Goal: Task Accomplishment & Management: Use online tool/utility

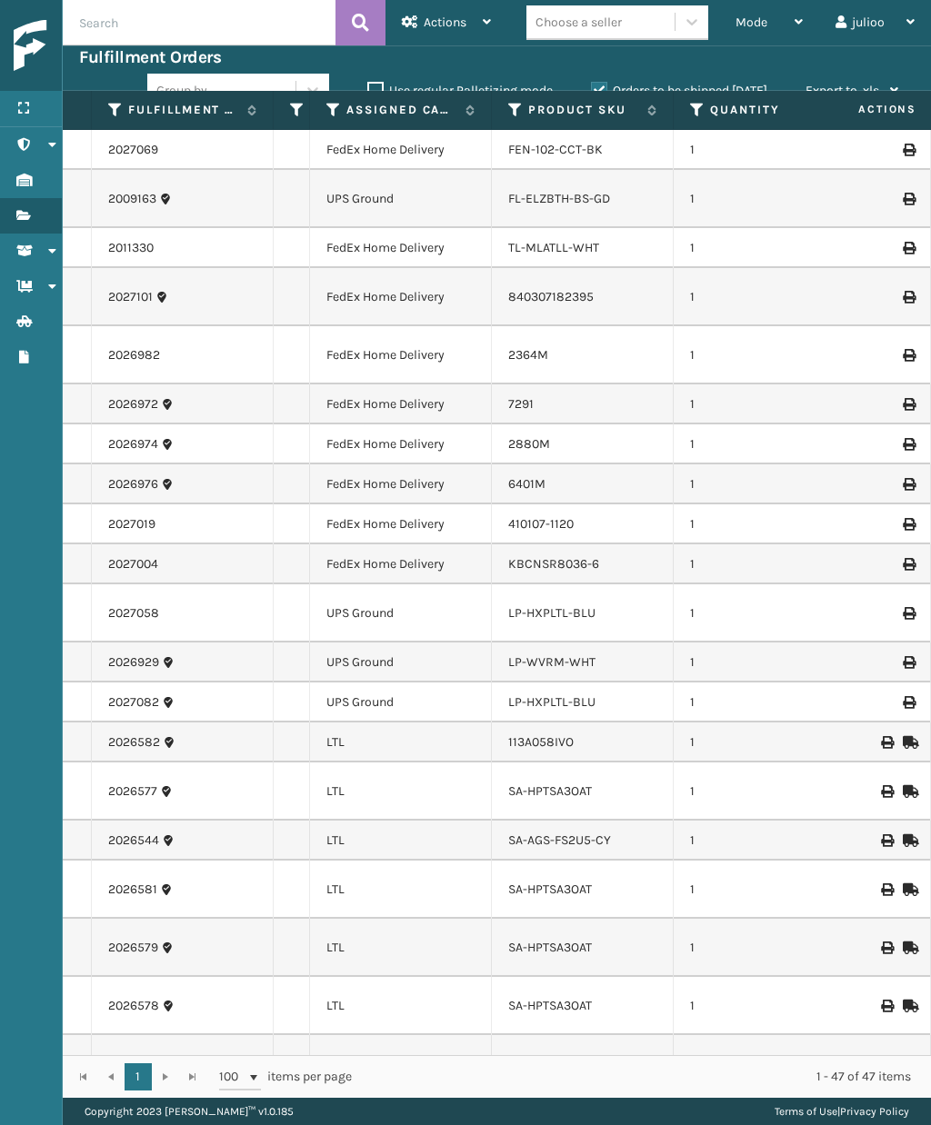
click at [797, 23] on icon at bounding box center [798, 21] width 8 height 13
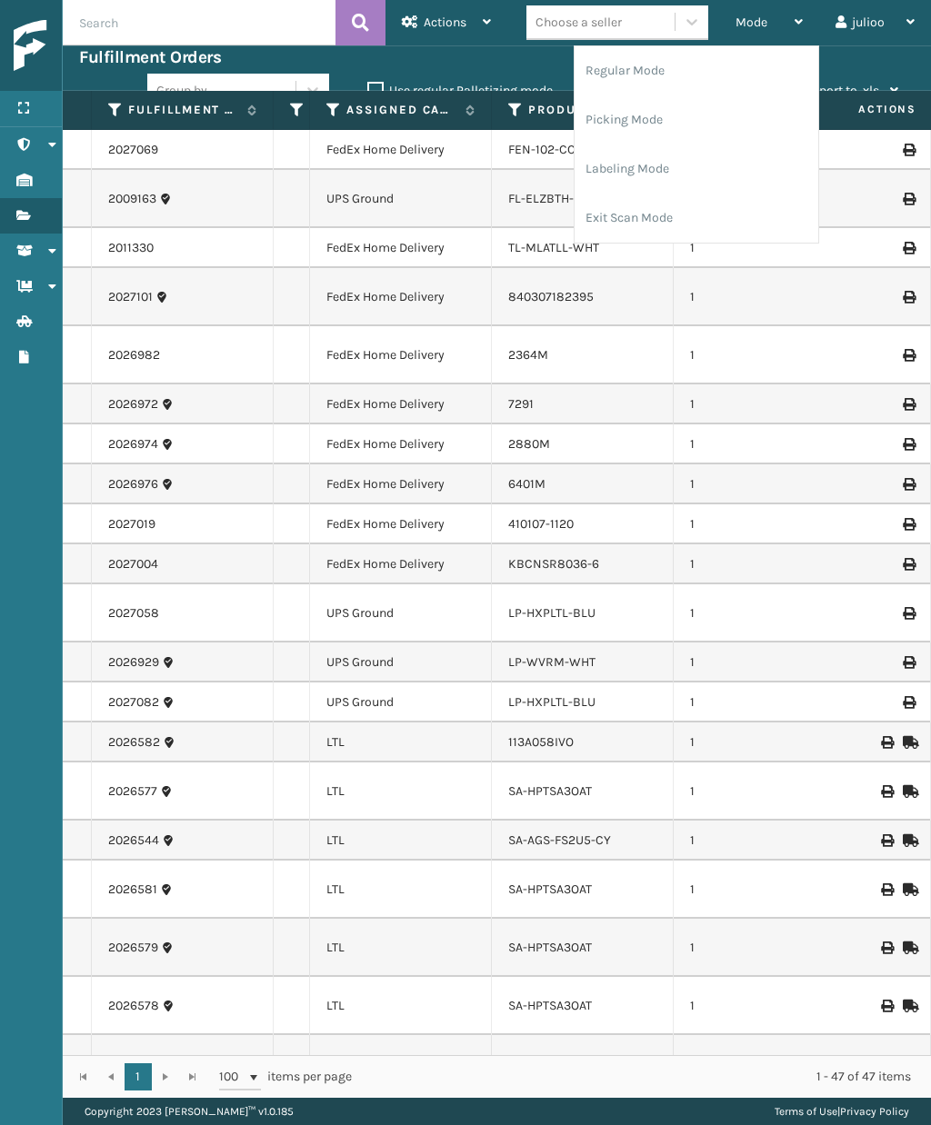
click at [732, 217] on li "Exit Scan Mode" at bounding box center [696, 218] width 244 height 49
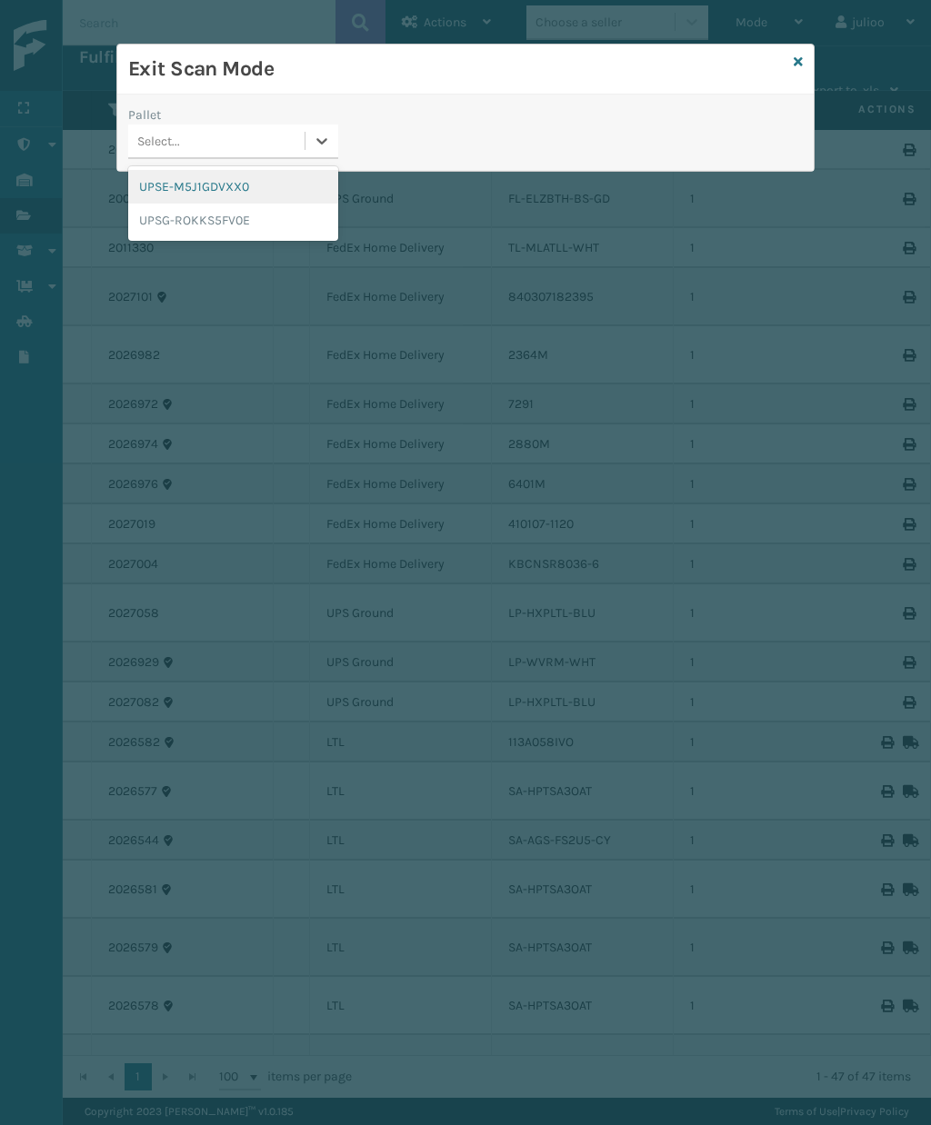
click at [286, 189] on div "UPSE-M5J1GDVXX0" at bounding box center [233, 187] width 210 height 34
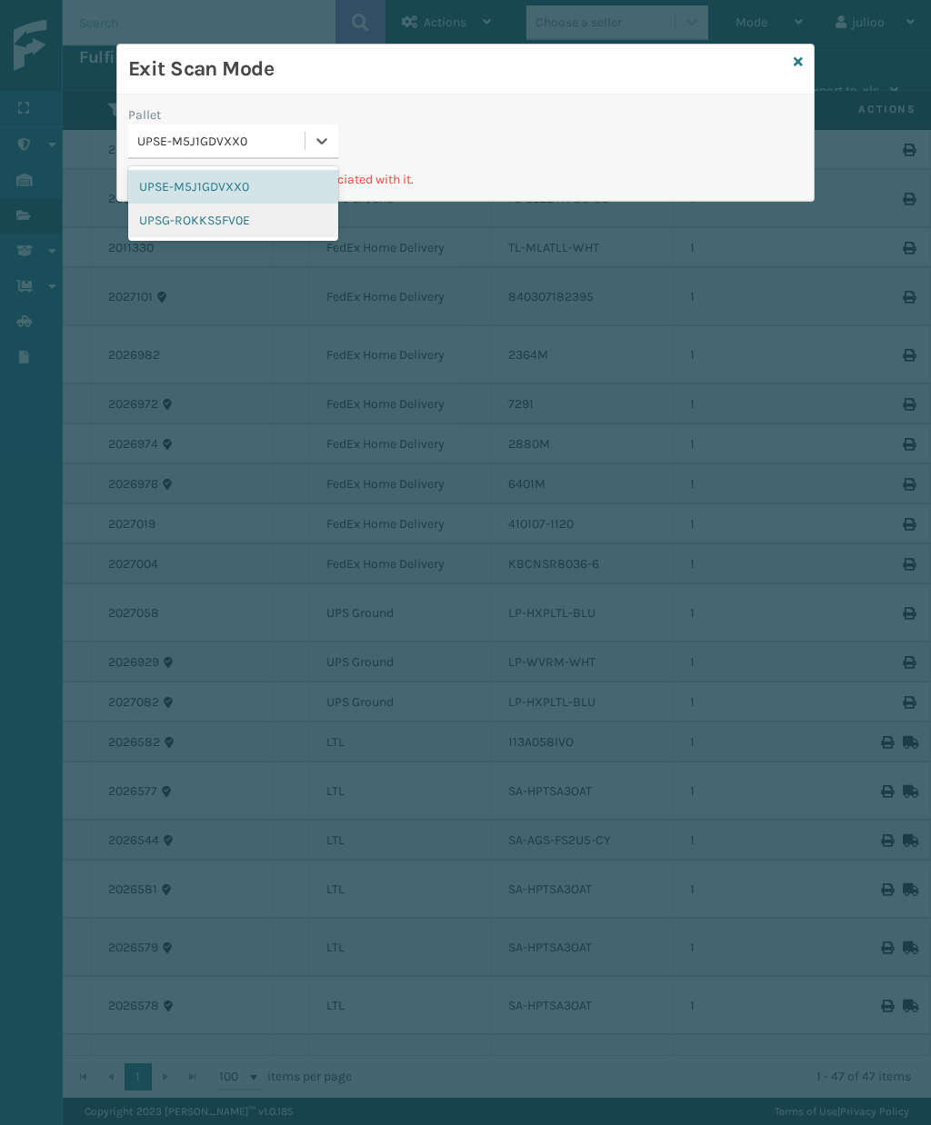
click at [281, 218] on div "UPSG-ROKKS5FV0E" at bounding box center [233, 221] width 210 height 34
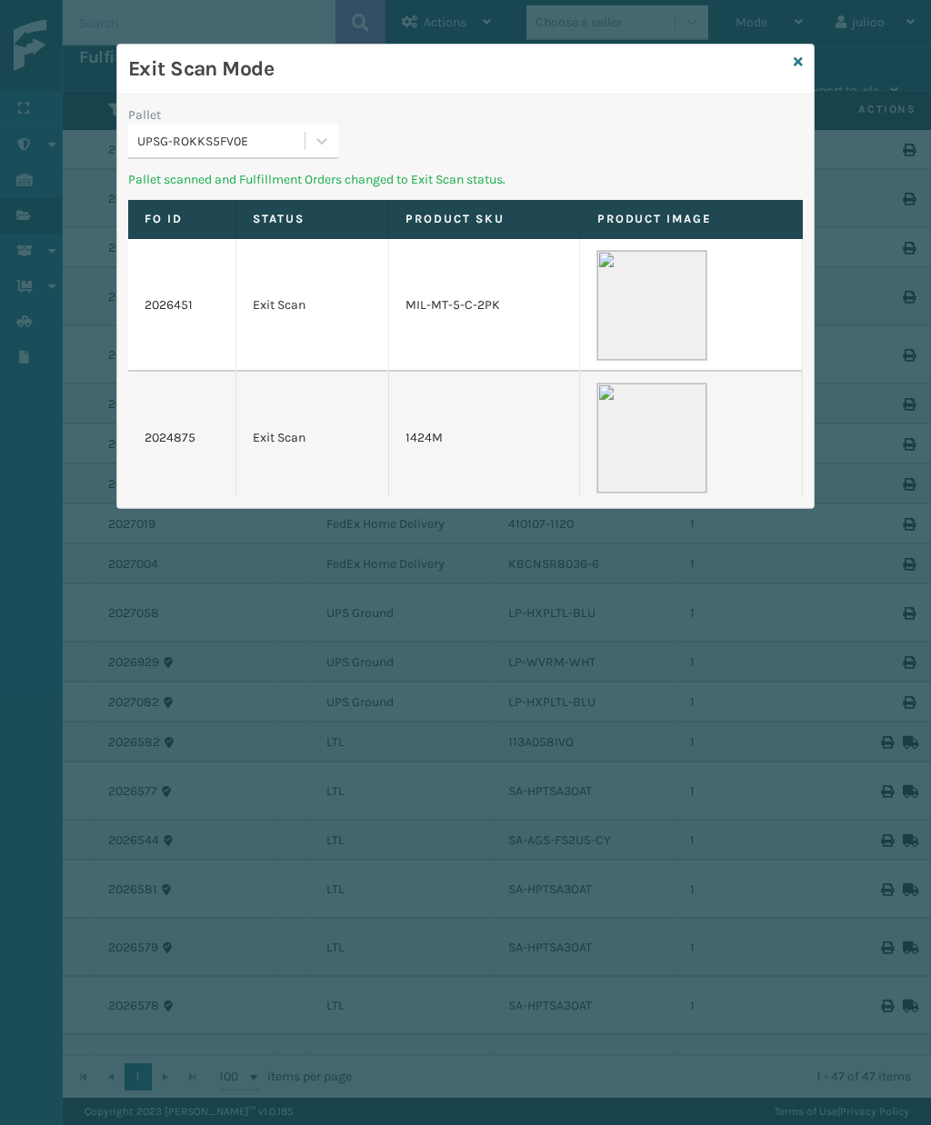
click at [795, 71] on link at bounding box center [797, 62] width 9 height 19
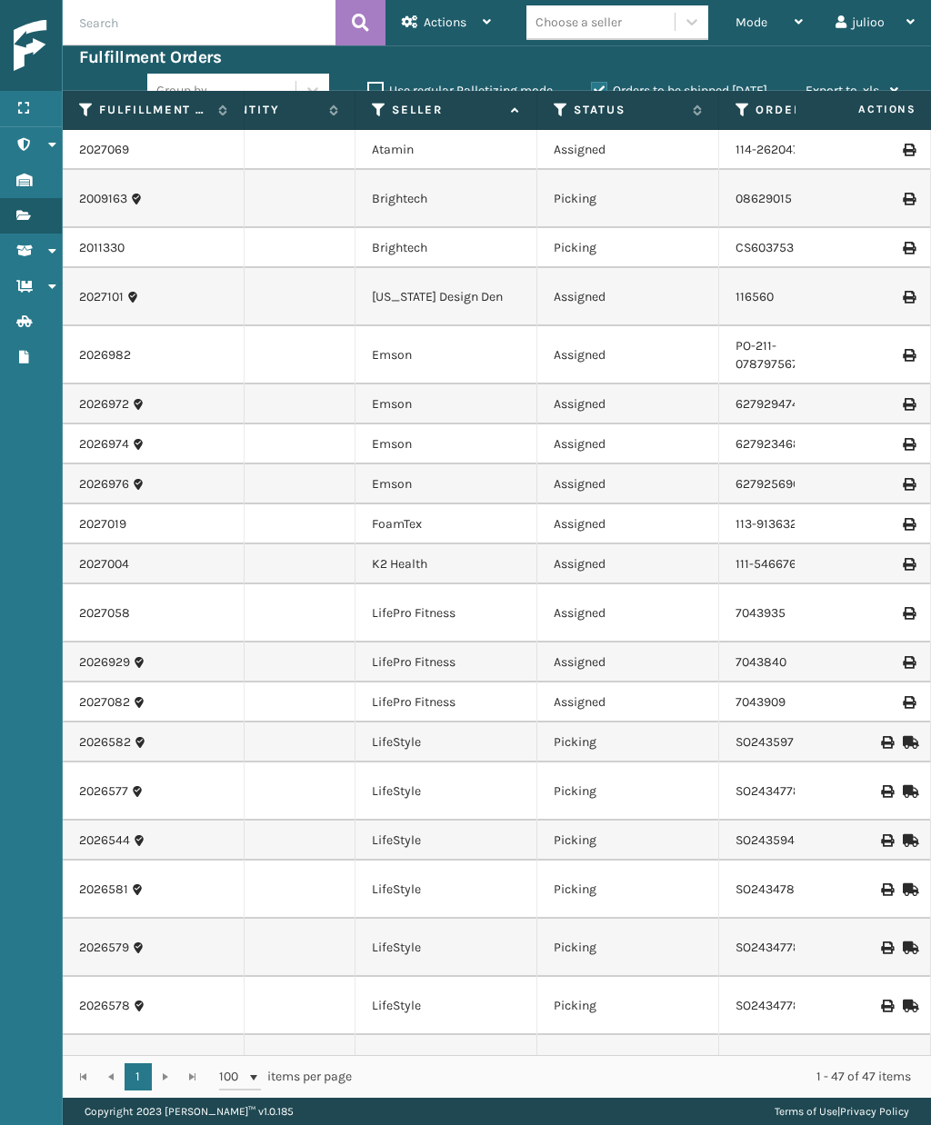
scroll to position [0, 500]
click at [563, 108] on icon at bounding box center [560, 110] width 15 height 16
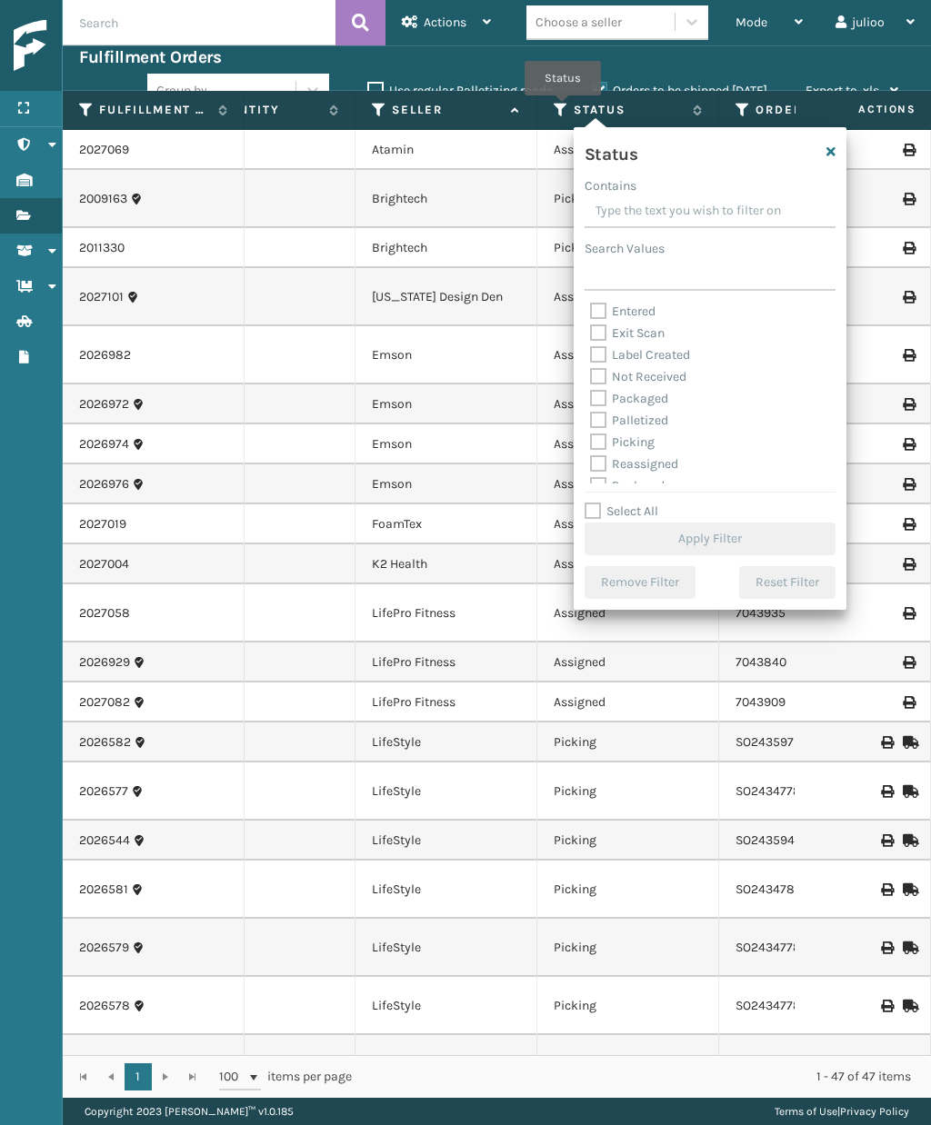
scroll to position [55, 0]
click at [601, 436] on label "Picking" at bounding box center [622, 431] width 65 height 15
click at [591, 433] on input "Picking" at bounding box center [590, 428] width 1 height 12
checkbox input "true"
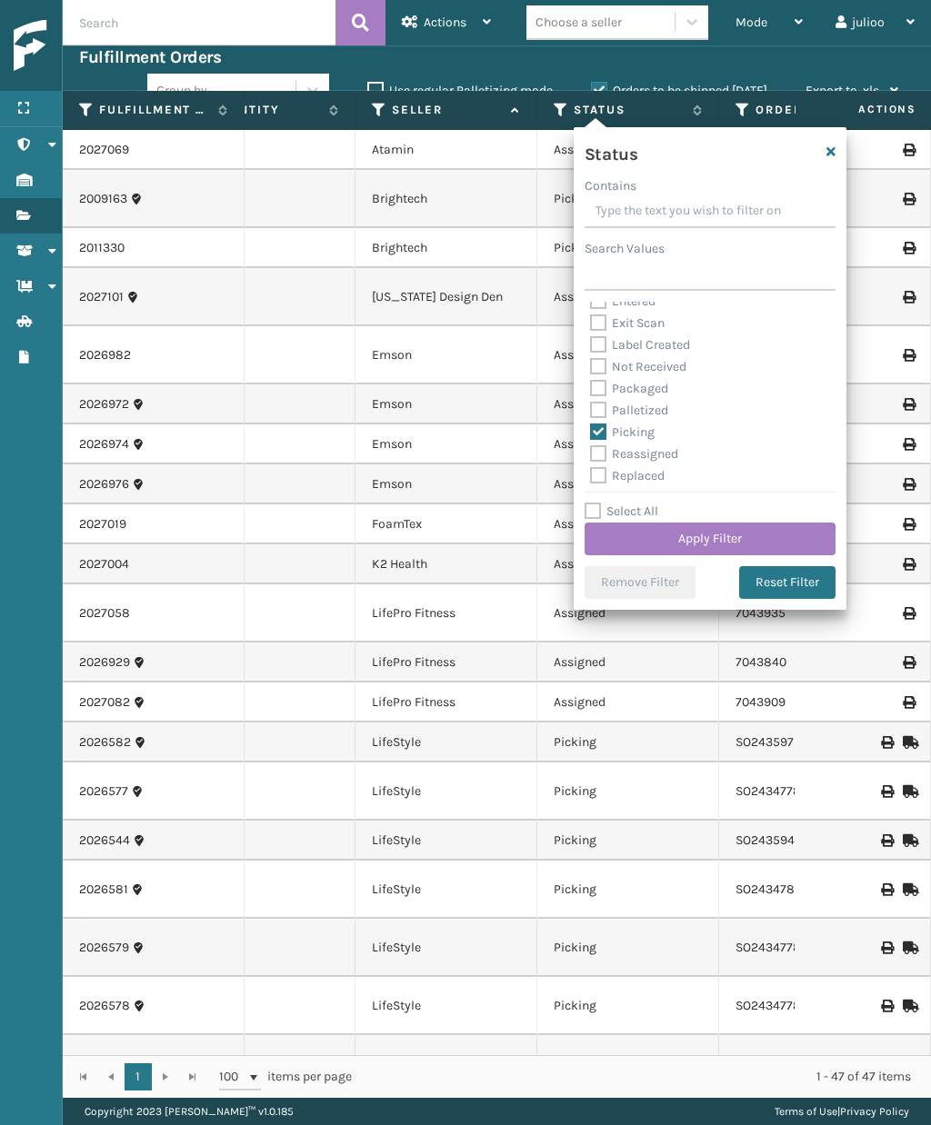
click at [762, 535] on button "Apply Filter" at bounding box center [709, 539] width 251 height 33
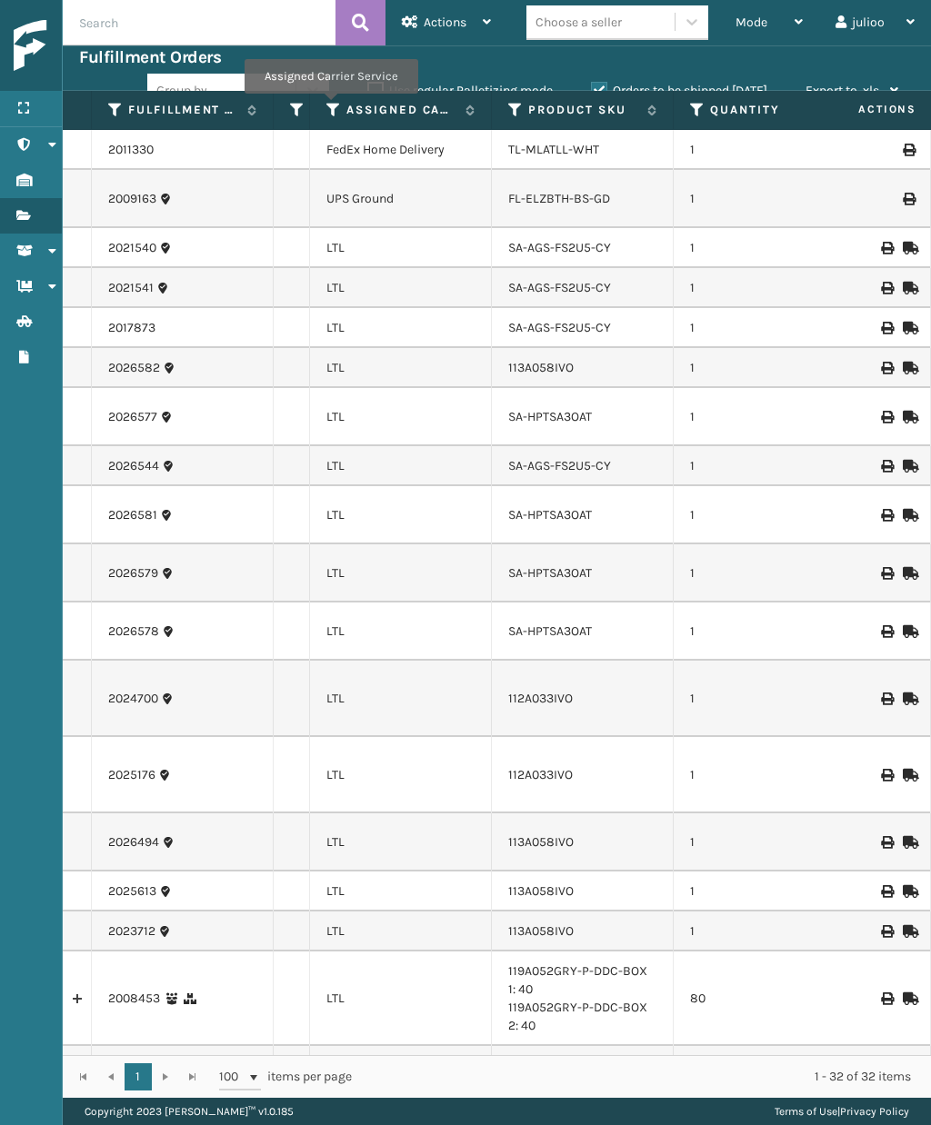
click at [330, 106] on icon at bounding box center [333, 110] width 15 height 16
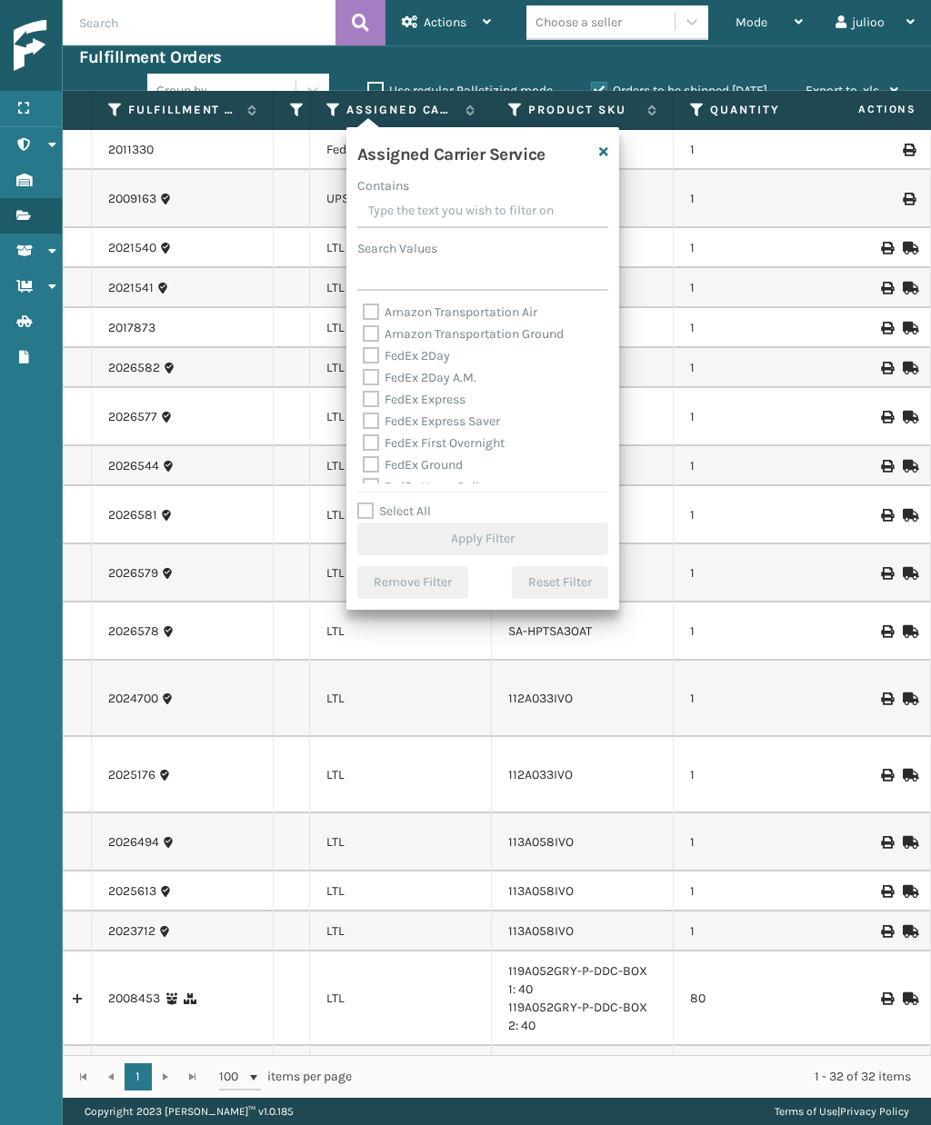
click at [366, 504] on label "Select All" at bounding box center [394, 510] width 74 height 15
click at [366, 503] on input "Select All" at bounding box center [493, 502] width 273 height 2
checkbox input "true"
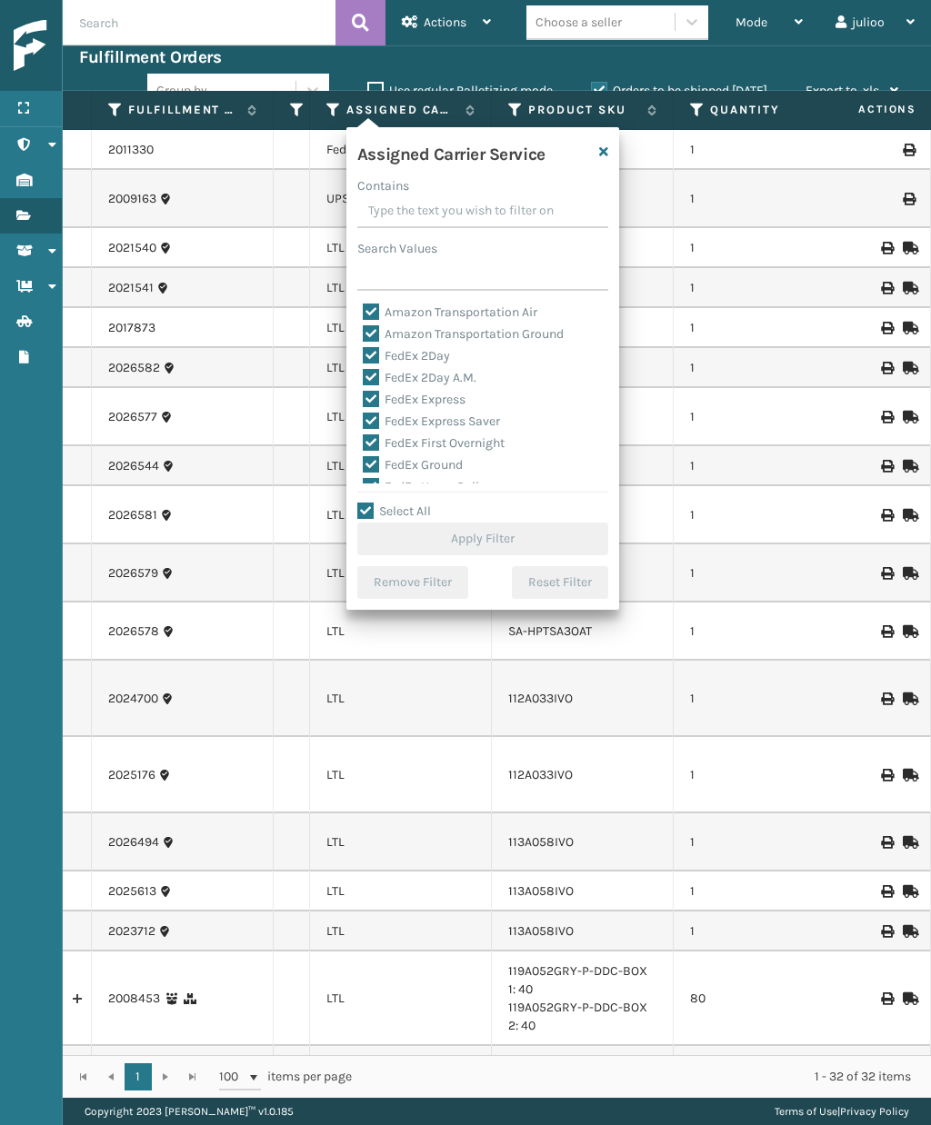
checkbox input "true"
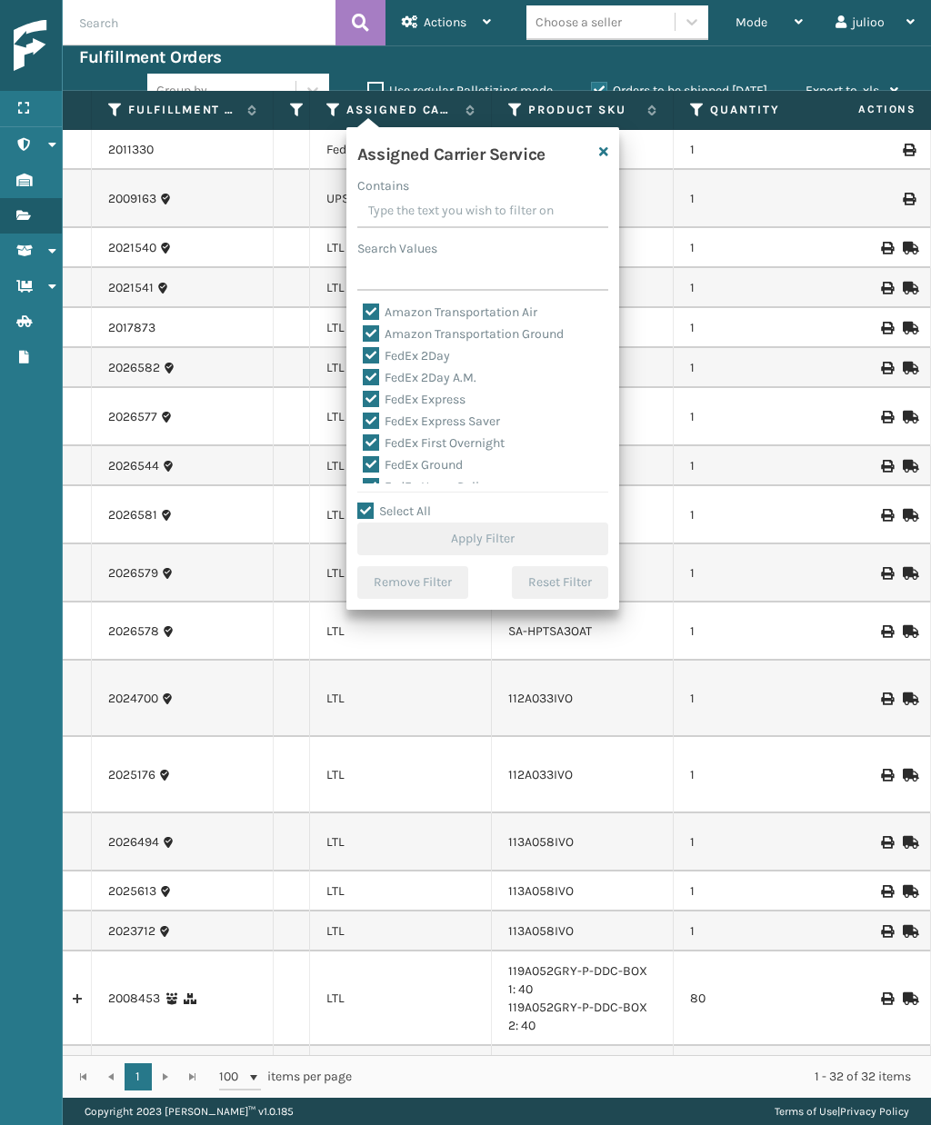
checkbox input "true"
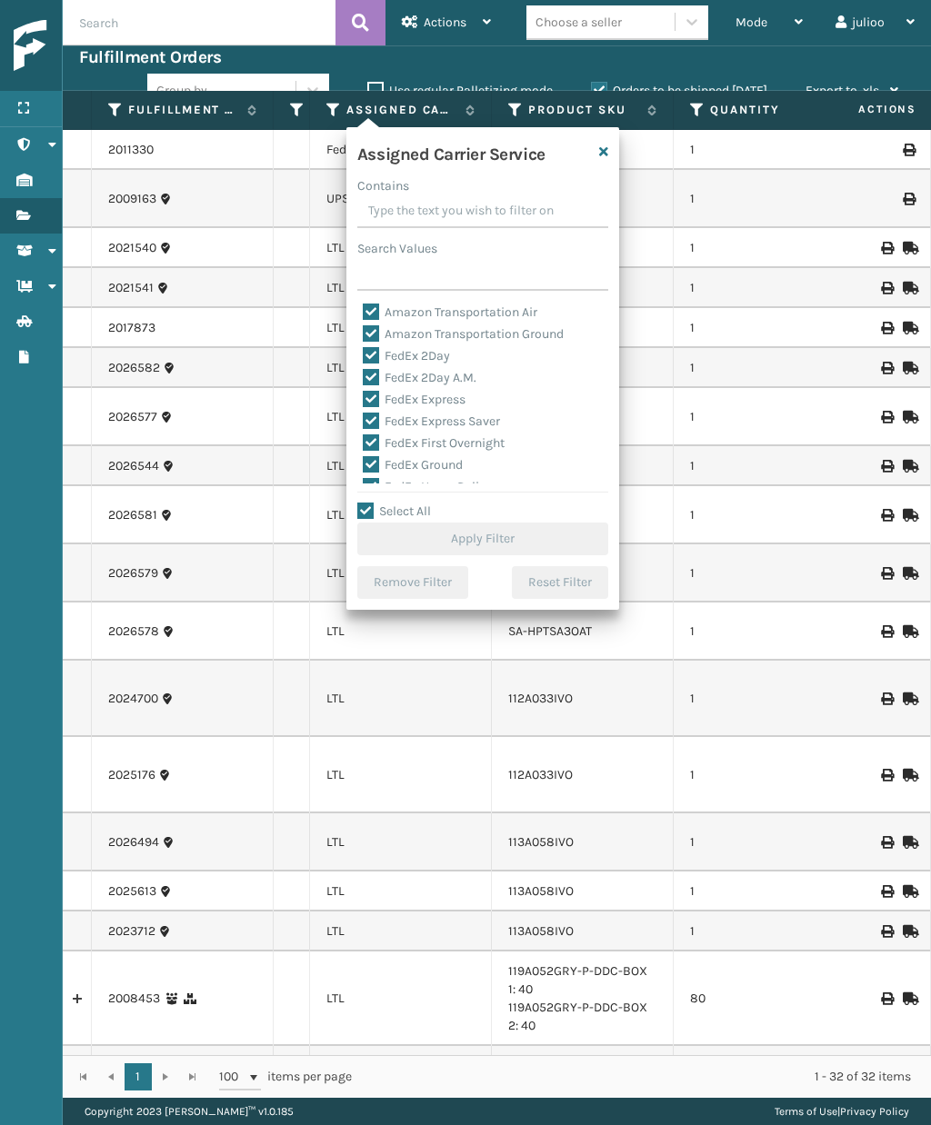
checkbox input "true"
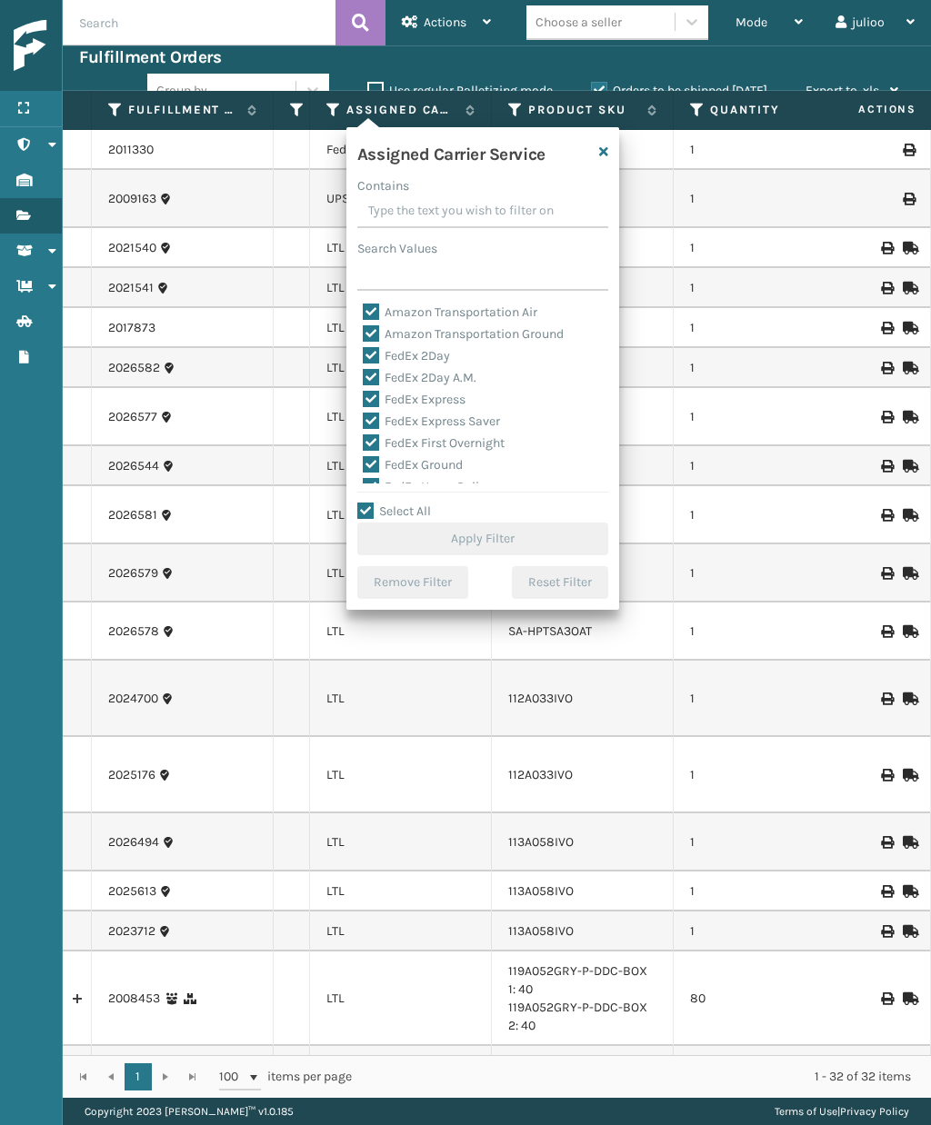
checkbox input "true"
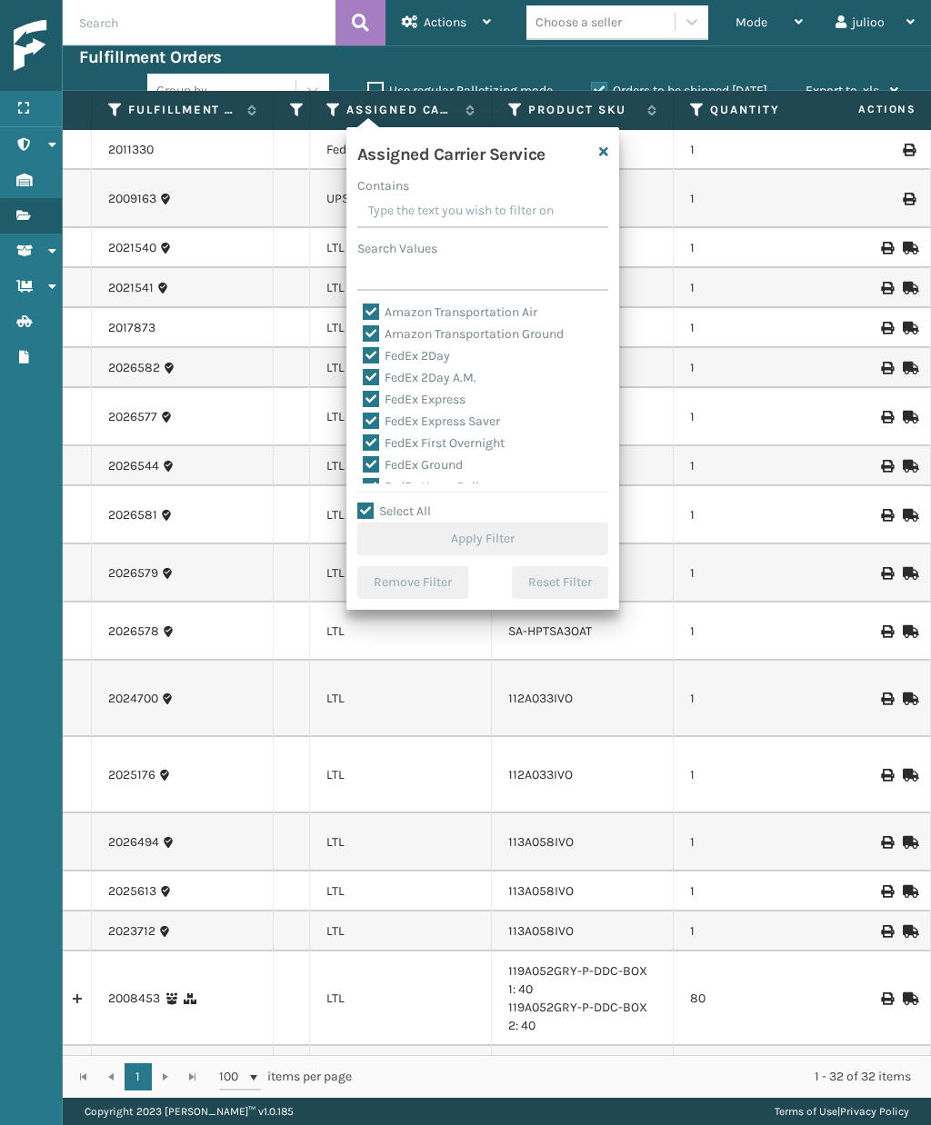
checkbox input "true"
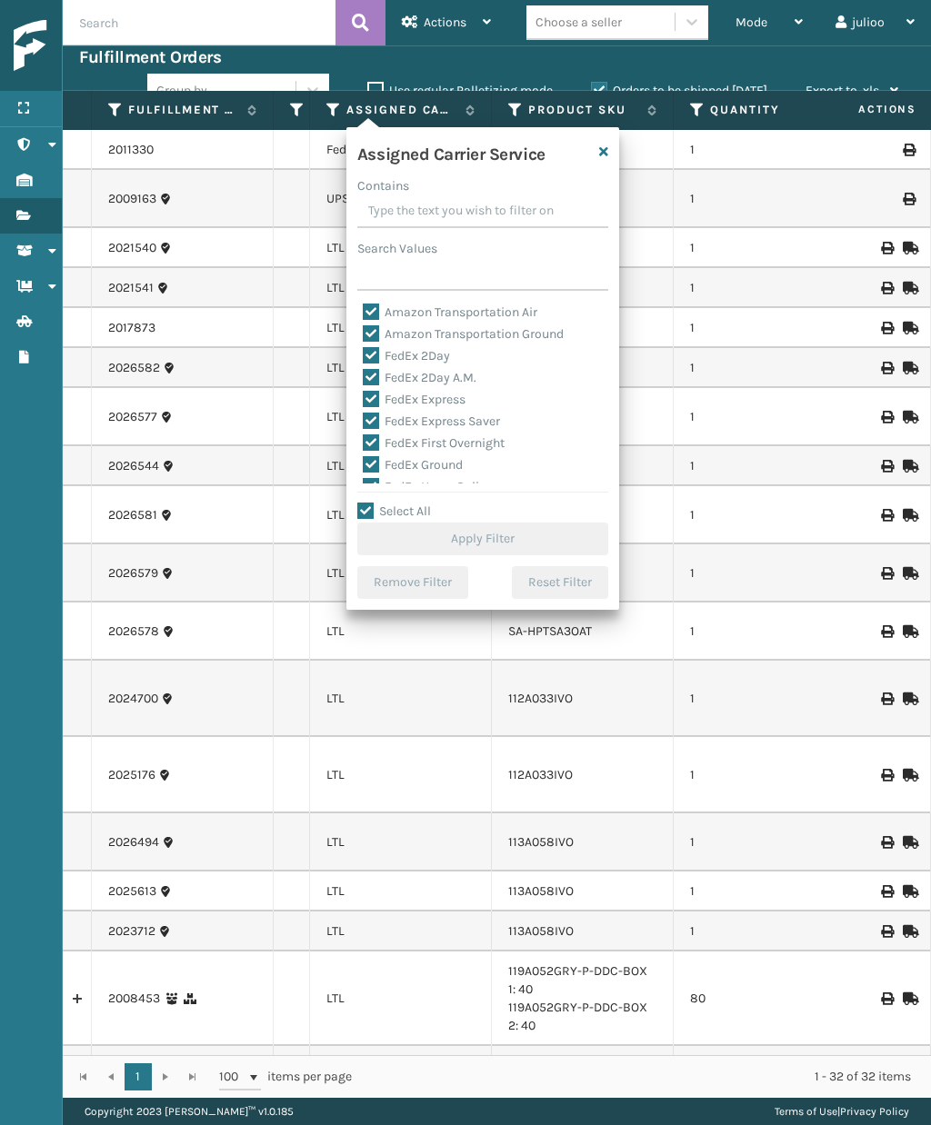
checkbox input "true"
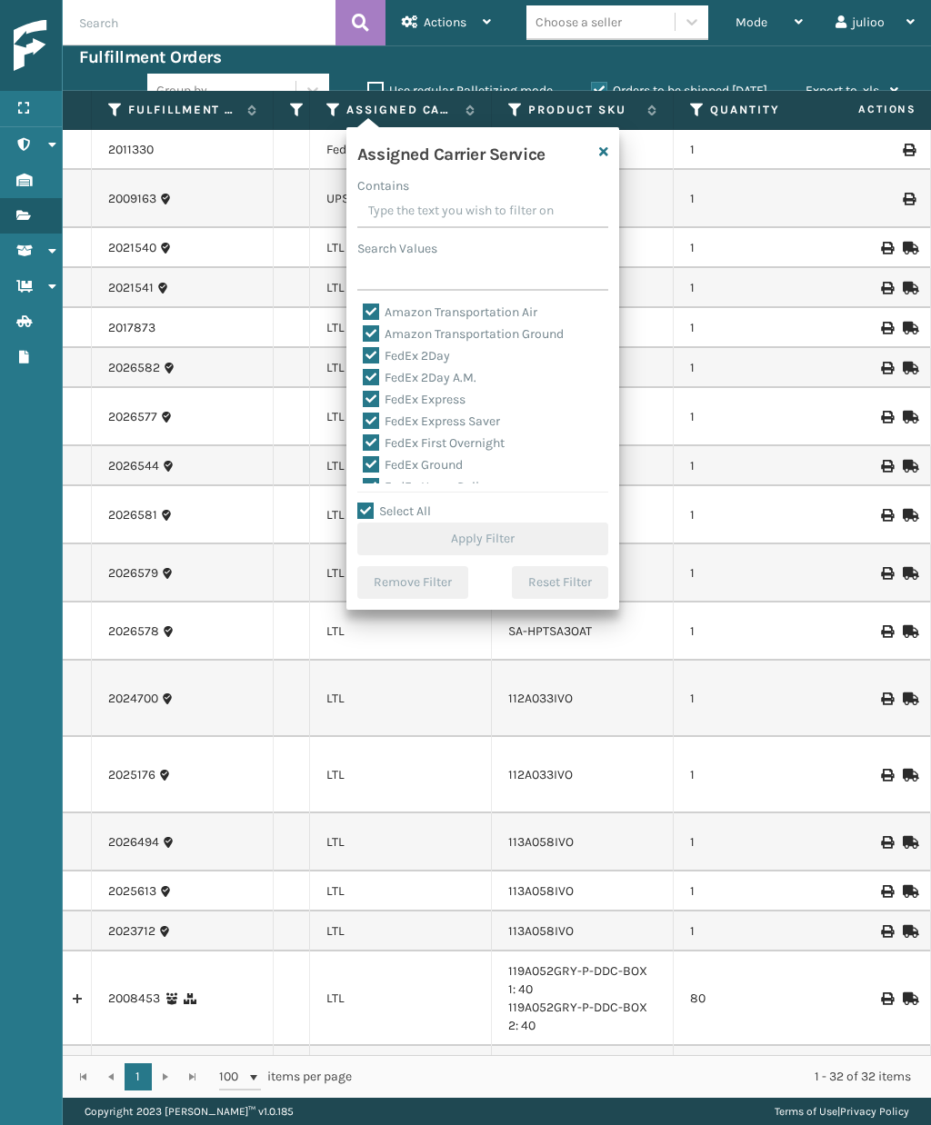
checkbox input "true"
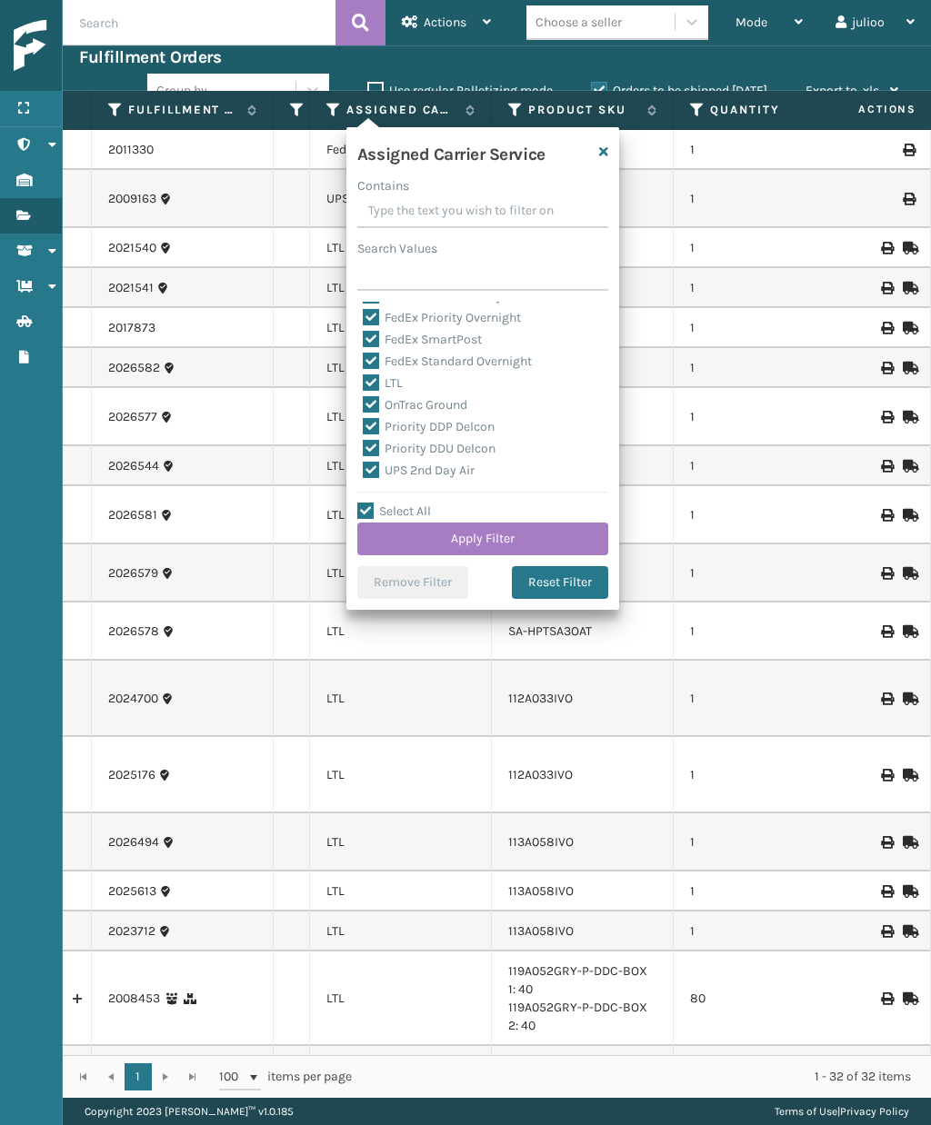
scroll to position [200, 0]
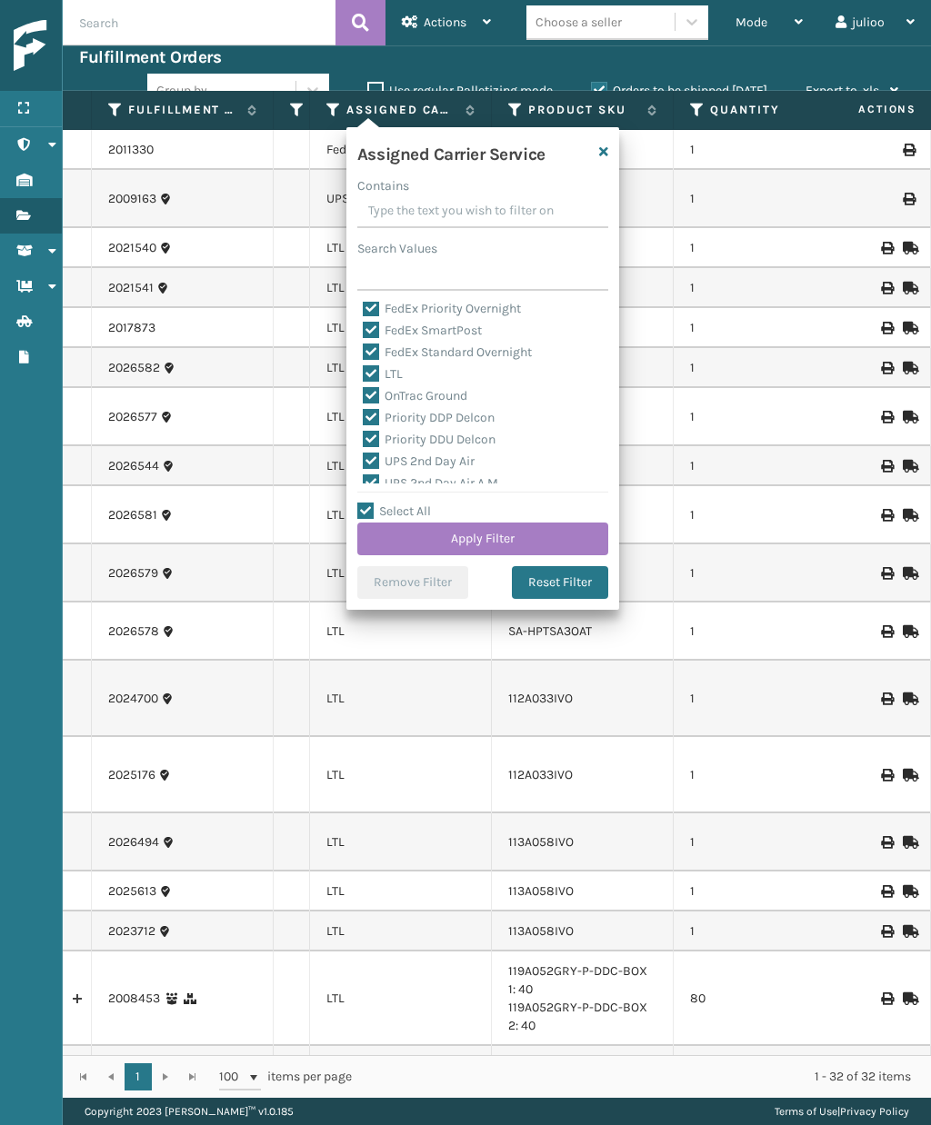
click at [375, 368] on label "LTL" at bounding box center [383, 373] width 40 height 15
click at [364, 368] on input "LTL" at bounding box center [363, 370] width 1 height 12
checkbox input "false"
click at [551, 532] on button "Apply Filter" at bounding box center [482, 539] width 251 height 33
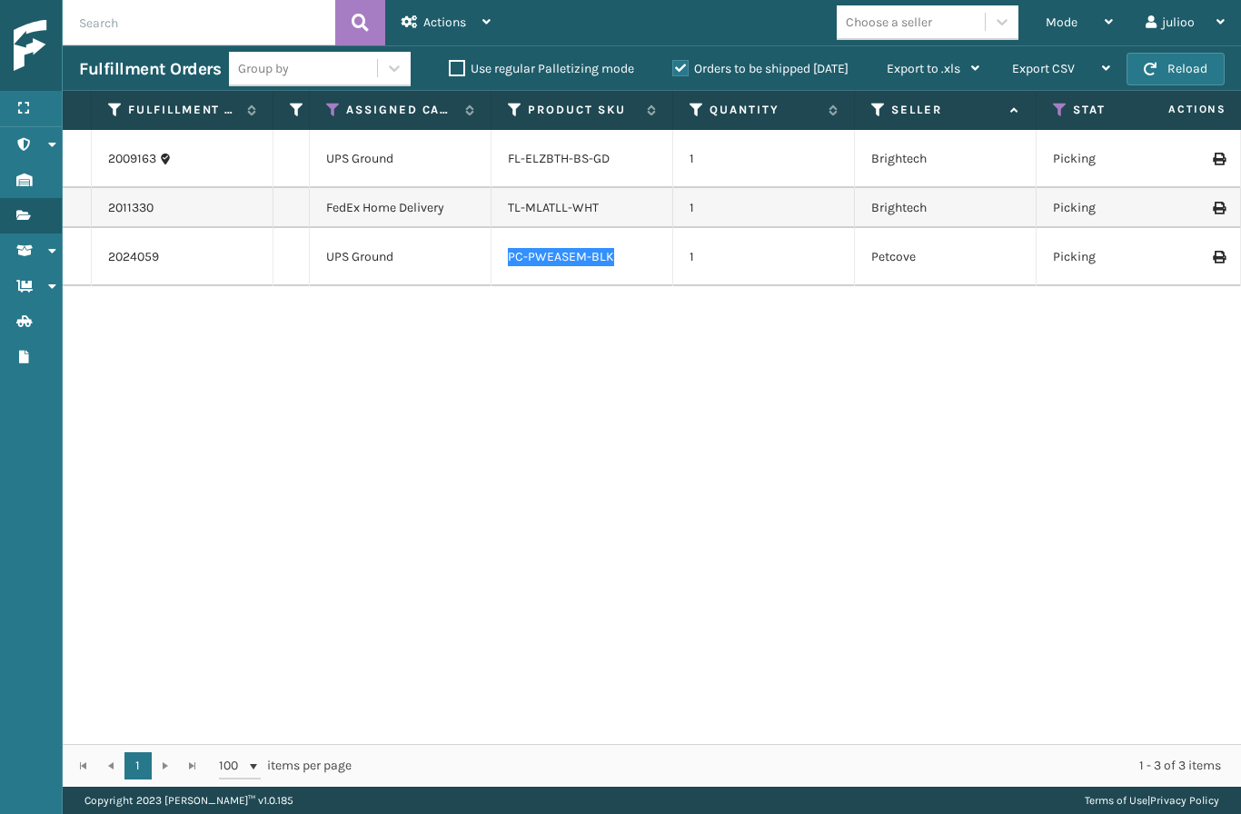
scroll to position [0, 0]
